Goal: Task Accomplishment & Management: Manage account settings

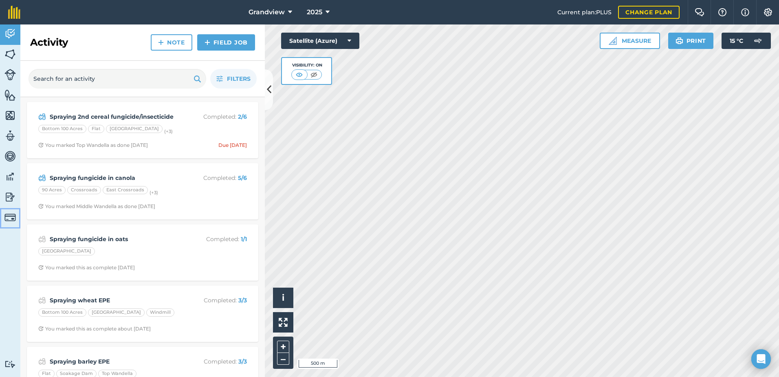
click at [9, 219] on img at bounding box center [9, 217] width 11 height 11
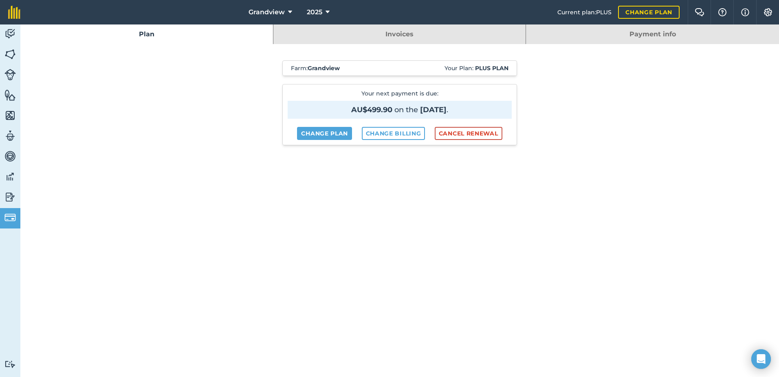
click at [651, 33] on link "Payment info" at bounding box center [652, 34] width 253 height 20
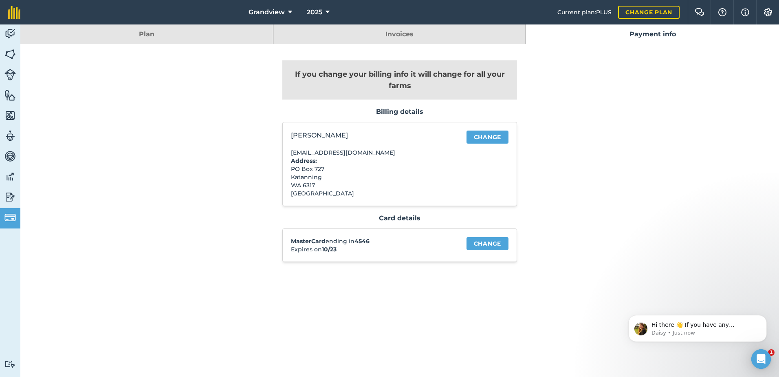
click at [406, 34] on link "Invoices" at bounding box center [400, 34] width 253 height 20
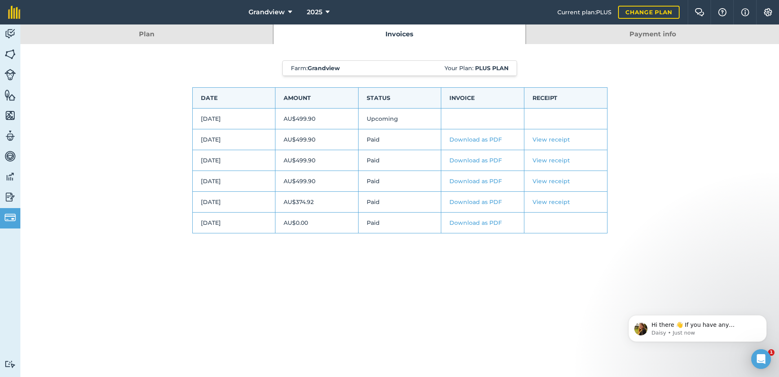
click at [477, 140] on link "Download as PDF" at bounding box center [476, 139] width 53 height 7
click at [682, 152] on div "Farm : Grandview Your Plan: Plus plan Date Amount Status Invoice Receipt [DATE]…" at bounding box center [399, 155] width 759 height 222
click at [11, 56] on img at bounding box center [9, 54] width 11 height 12
